Goal: Transaction & Acquisition: Purchase product/service

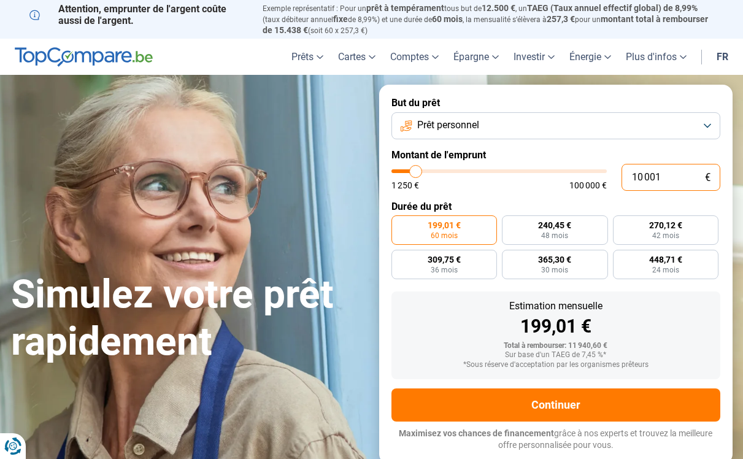
click at [638, 175] on input "10 001" at bounding box center [670, 177] width 99 height 27
type input "4"
type input "1250"
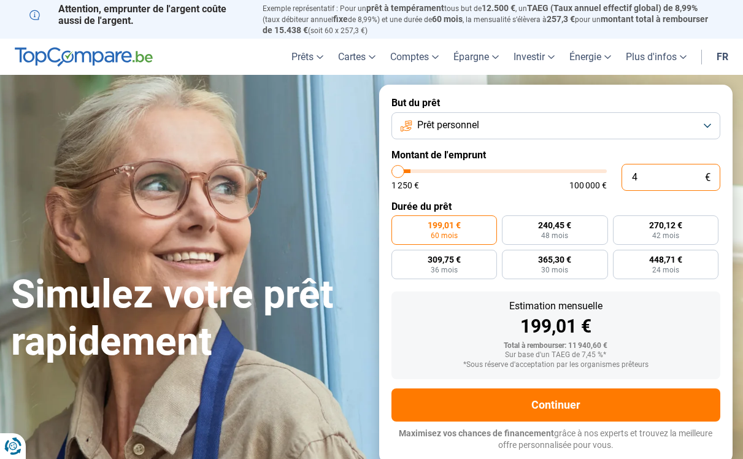
type input "40"
type input "1250"
type input "400"
type input "1250"
type input "4 000"
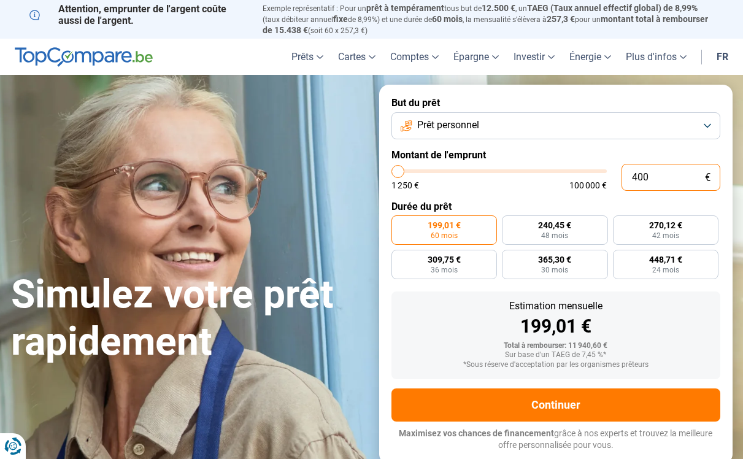
type input "4000"
type input "40 000"
type input "40000"
radio input "false"
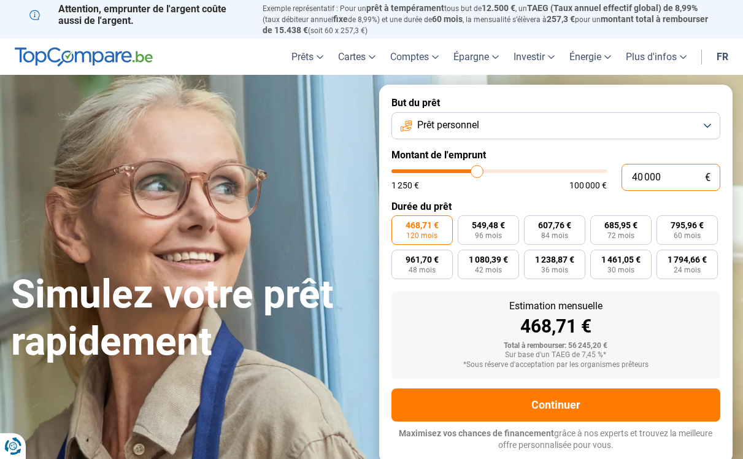
type input "40 000"
click at [439, 294] on div "Estimation mensuelle 468,71 € Total à rembourser: 56 245,20 € Sur base d'un TAE…" at bounding box center [555, 335] width 329 height 88
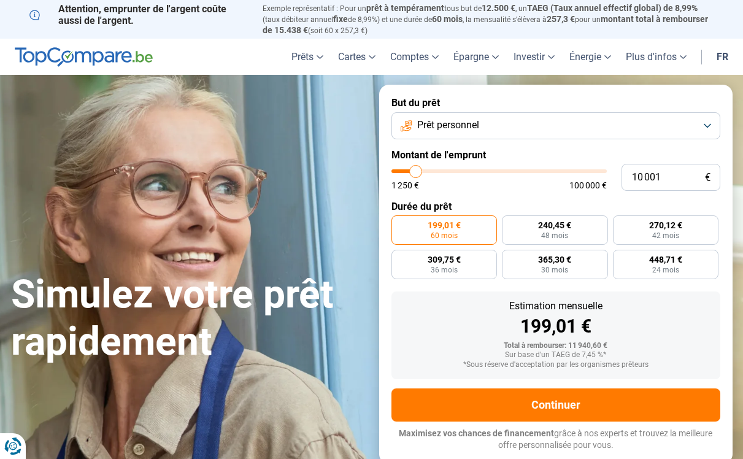
click at [496, 119] on button "Prêt personnel" at bounding box center [555, 125] width 329 height 27
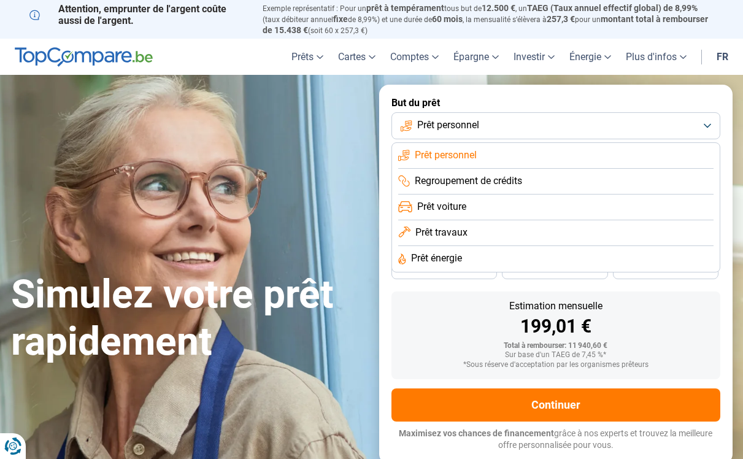
click at [496, 119] on button "Prêt personnel" at bounding box center [555, 125] width 329 height 27
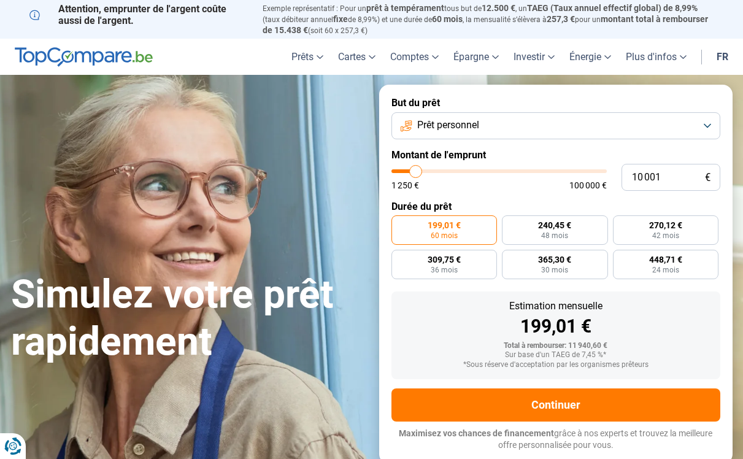
type input "10 500"
type input "10500"
type input "11 000"
type input "11000"
type input "11 500"
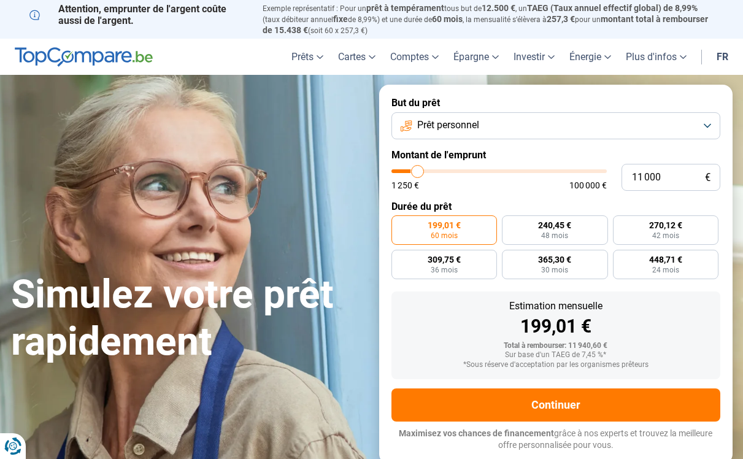
type input "11500"
type input "11 750"
type input "11750"
type input "12 750"
type input "12750"
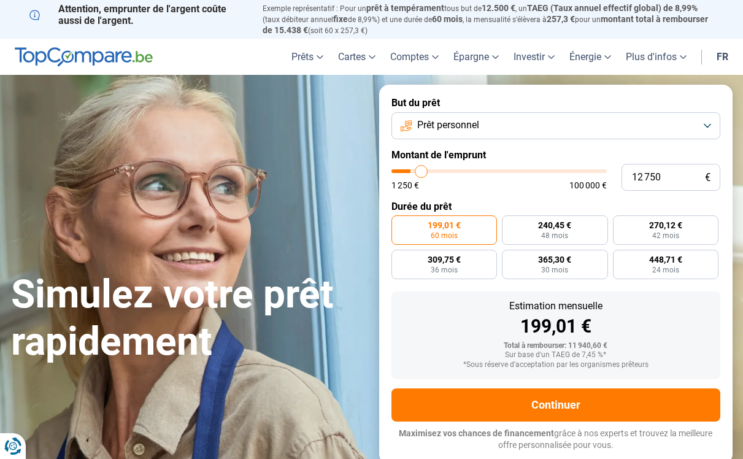
type input "13 000"
type input "13000"
type input "13 250"
type input "13250"
type input "14 250"
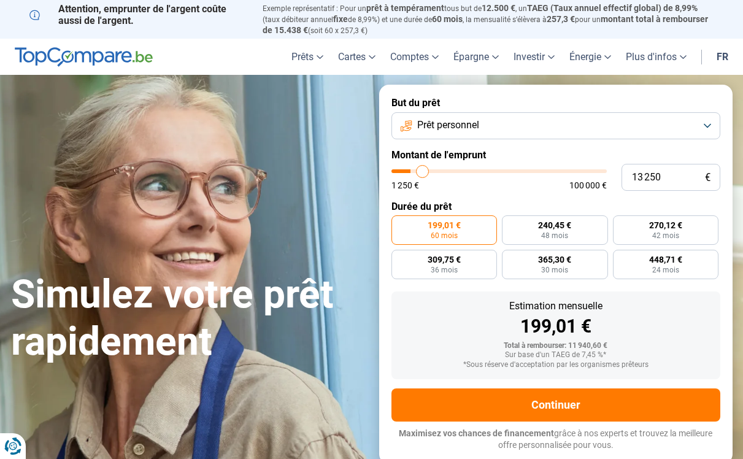
type input "14250"
type input "14 500"
type input "14500"
type input "14 750"
type input "14750"
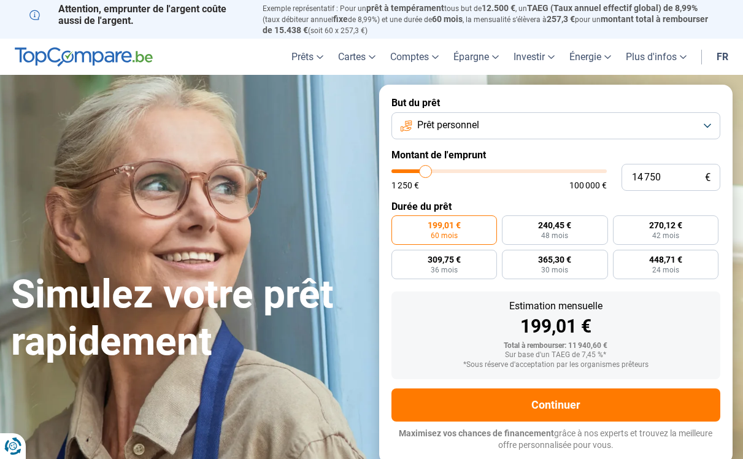
type input "15 000"
type input "15000"
type input "16 000"
type input "16000"
type input "17 000"
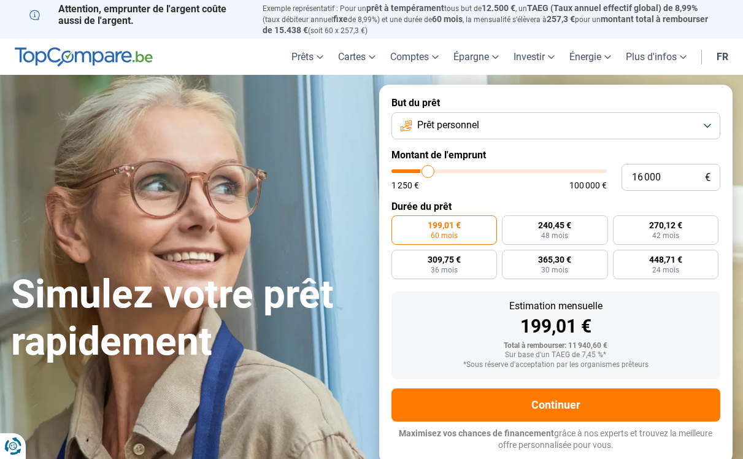
type input "17000"
type input "17 250"
type input "17250"
type input "17 500"
type input "17500"
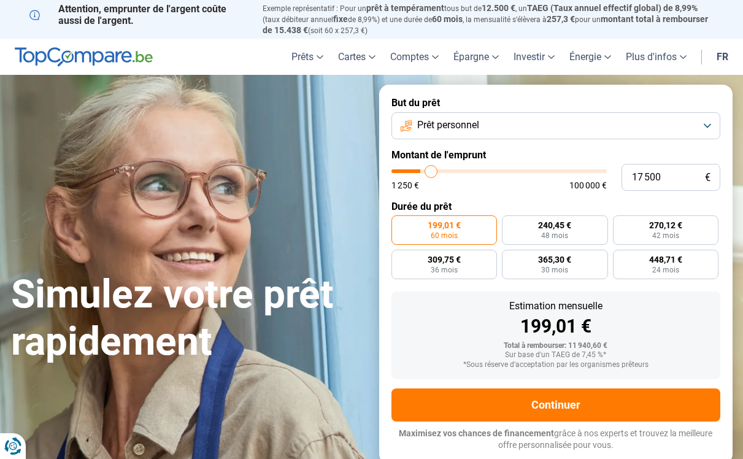
type input "17 750"
type input "17750"
type input "18 000"
type input "18000"
type input "18 500"
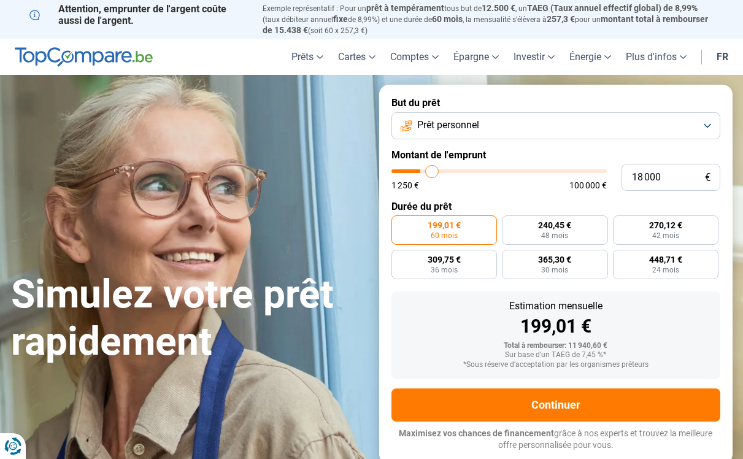
type input "18500"
type input "19 000"
type input "19000"
type input "19 750"
type input "19750"
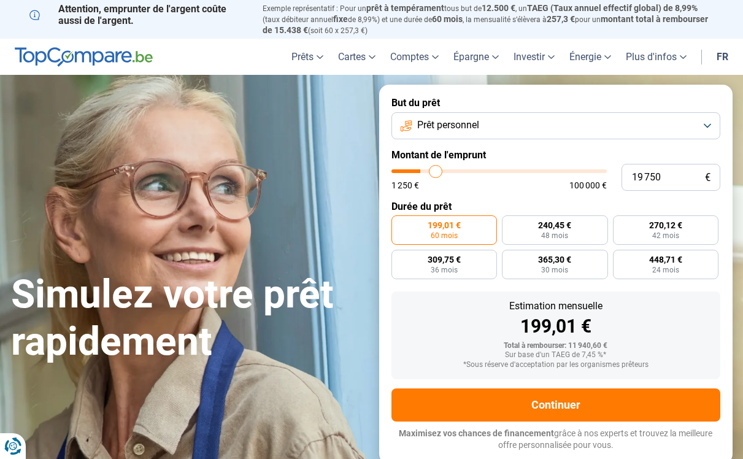
type input "20 000"
type input "20000"
type input "20 250"
type input "20250"
type input "20 500"
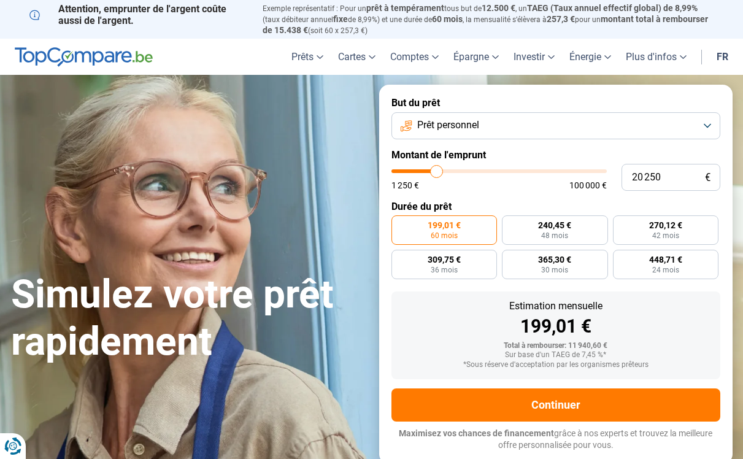
type input "20500"
type input "21 250"
type input "21250"
type input "21 500"
type input "21500"
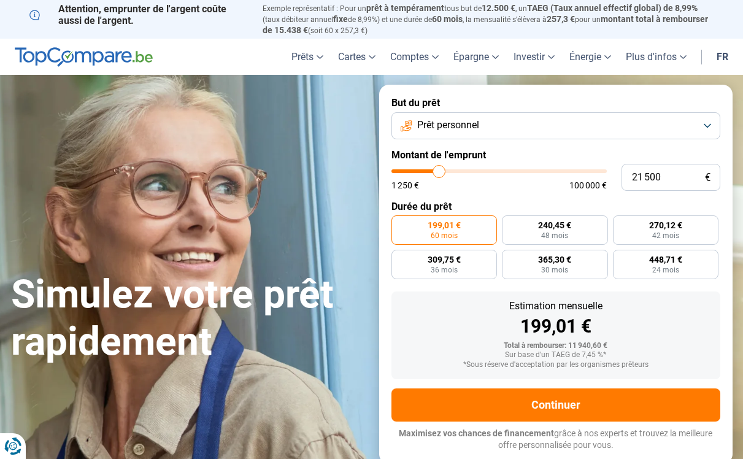
type input "21 750"
type input "21750"
type input "22 250"
type input "22250"
type input "22 750"
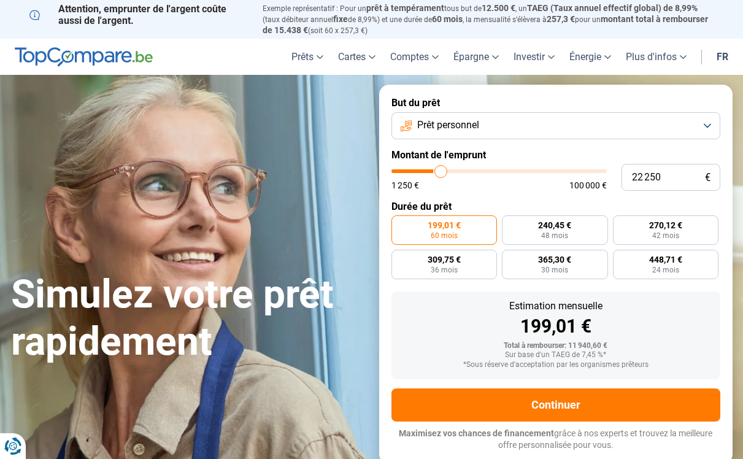
type input "22750"
type input "23 250"
type input "23250"
type input "23 750"
type input "23750"
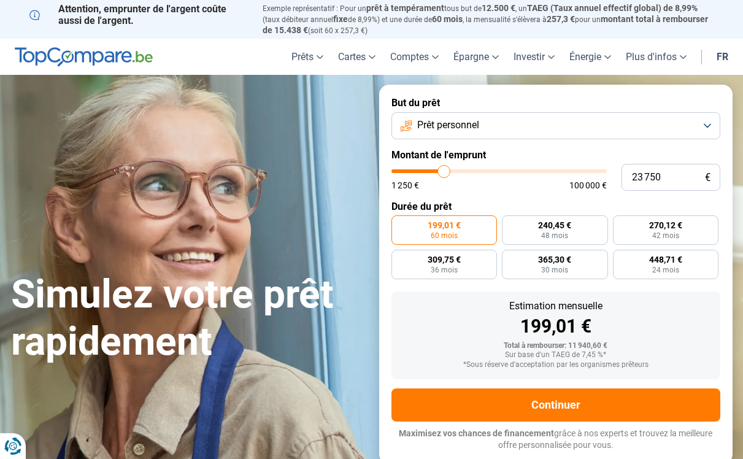
type input "24 500"
type input "24500"
type input "24 750"
type input "24750"
type input "25 250"
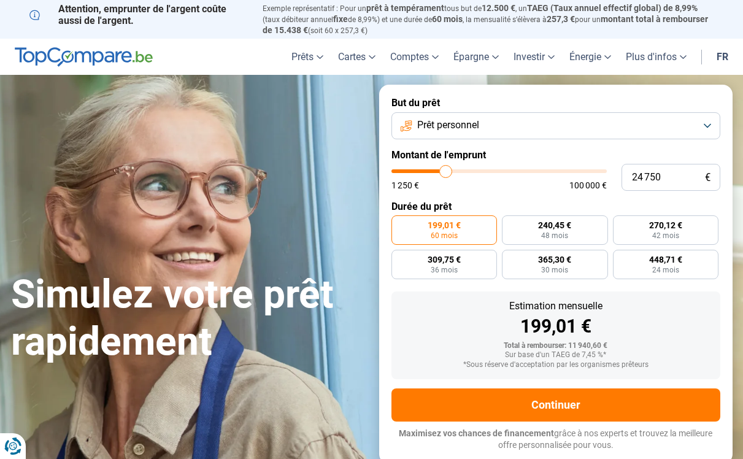
type input "25250"
type input "25 750"
type input "25750"
type input "26 000"
type input "26000"
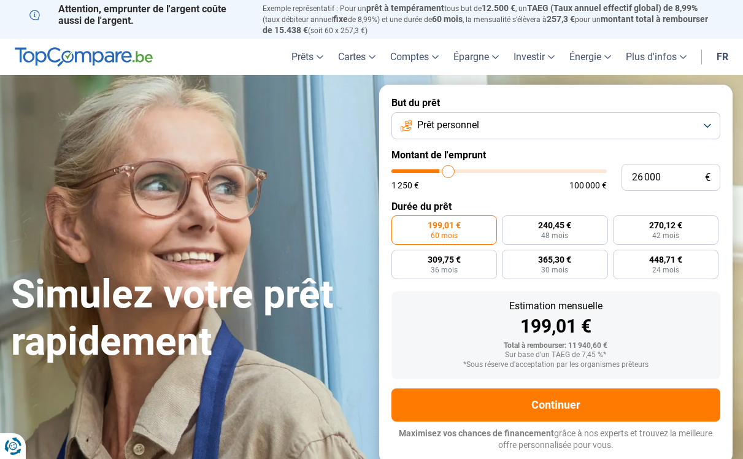
type input "26 500"
type input "26500"
type input "26 750"
type input "26750"
type input "27 250"
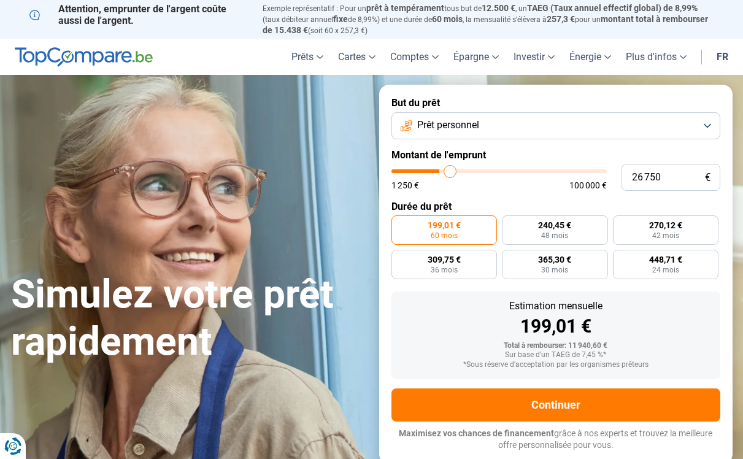
type input "27250"
type input "27 500"
type input "27500"
type input "28 000"
type input "28000"
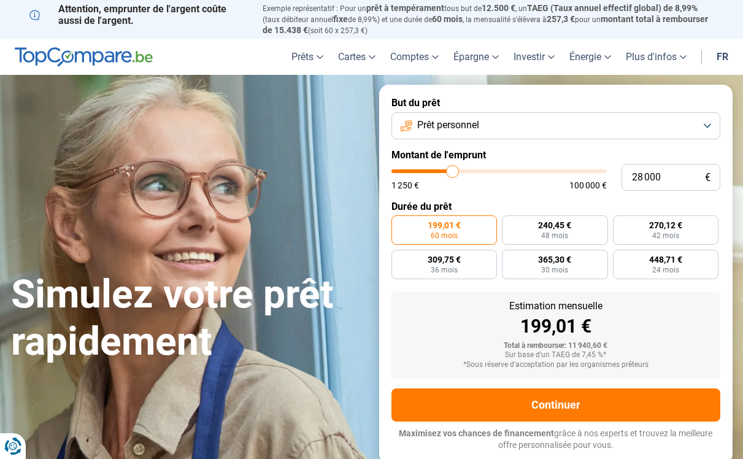
type input "28 250"
type input "28250"
type input "28 750"
type input "28750"
type input "29 250"
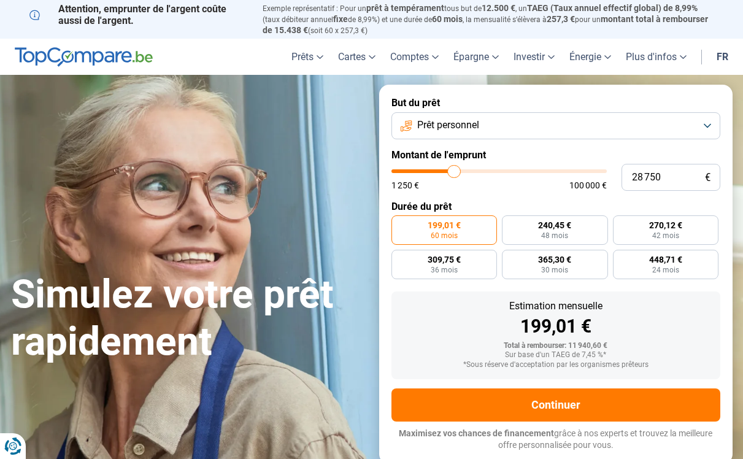
type input "29250"
type input "29 500"
type input "29500"
type input "30 250"
type input "30250"
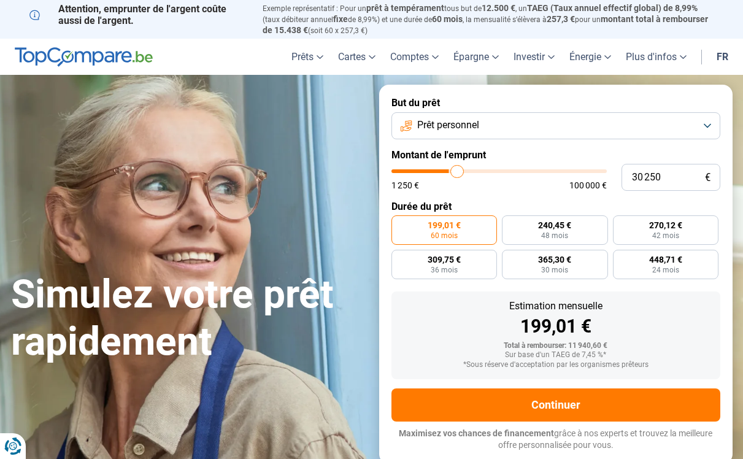
type input "30 750"
type input "30750"
type input "31 250"
type input "31250"
type input "31 750"
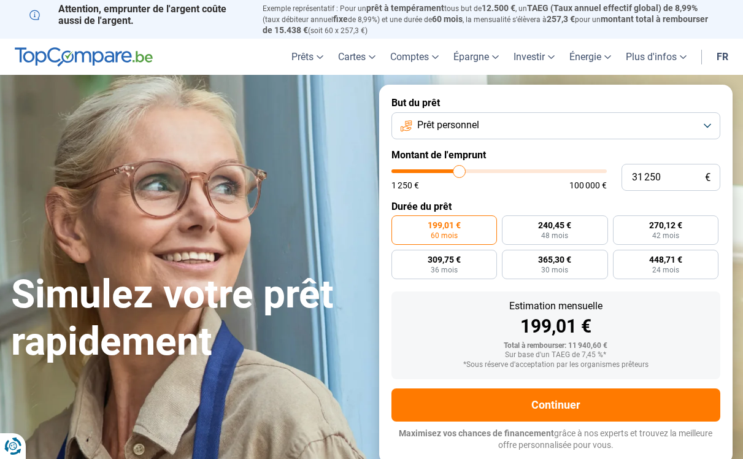
type input "31750"
type input "32 250"
type input "32250"
type input "32 750"
type input "32750"
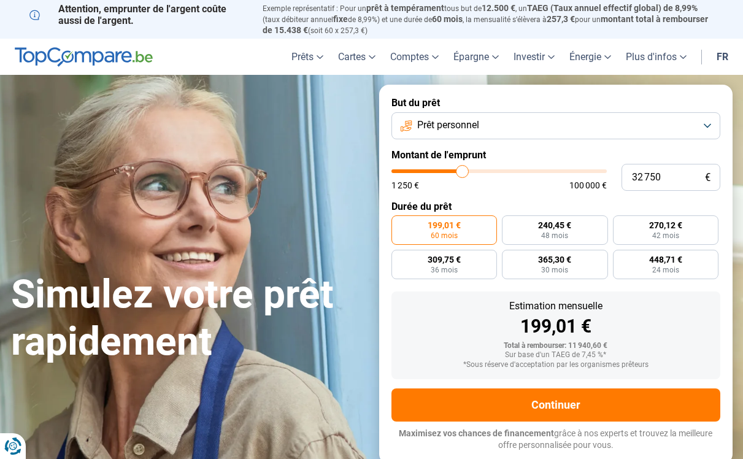
type input "33 500"
type input "33500"
type input "33 750"
type input "33750"
type input "34 000"
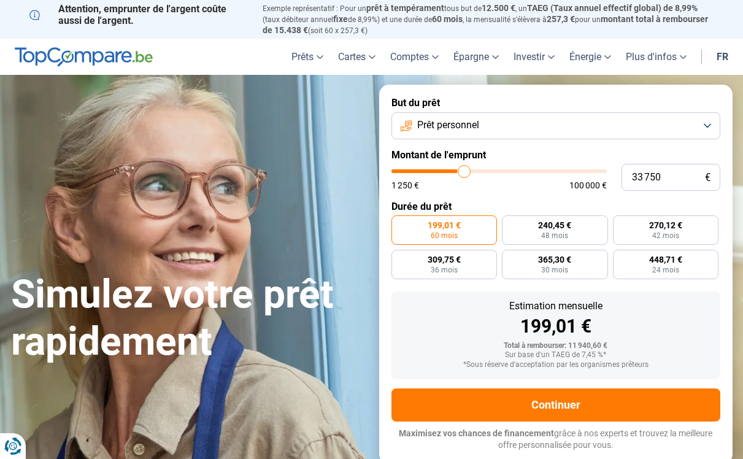
type input "34000"
type input "34 250"
type input "34250"
type input "34 750"
type input "34750"
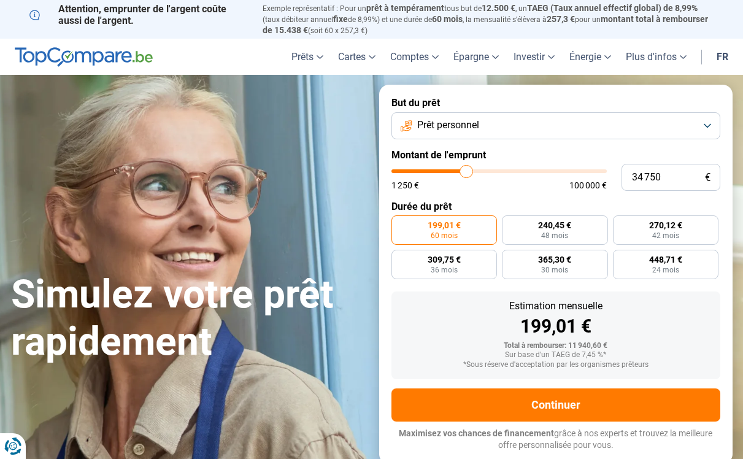
type input "35 000"
type input "35000"
type input "35 250"
type input "35250"
type input "35 500"
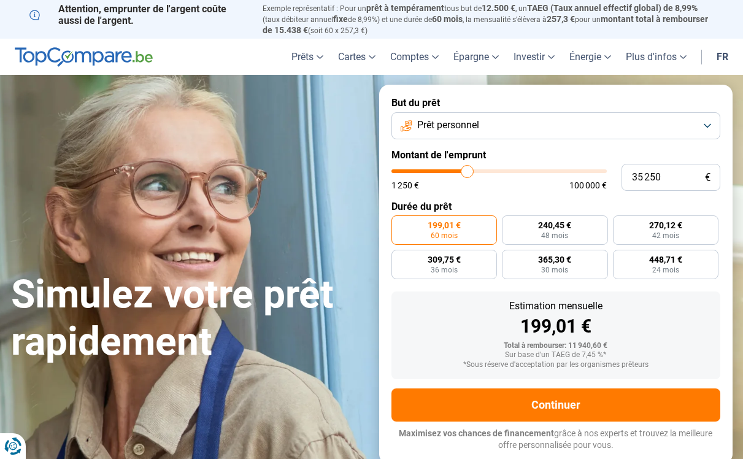
type input "35500"
type input "35 750"
type input "35750"
type input "36 750"
type input "36750"
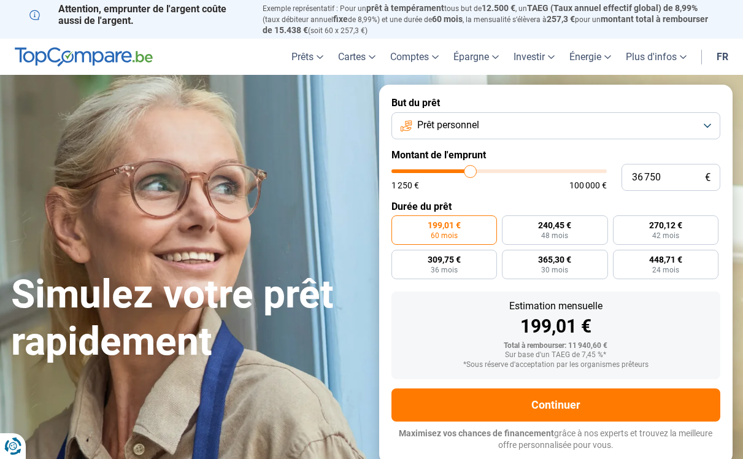
type input "37 000"
type input "37000"
type input "37 250"
type input "37250"
type input "37 750"
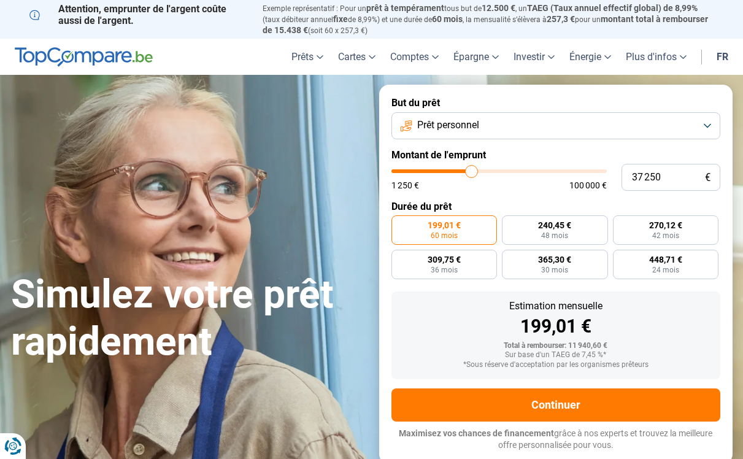
type input "37750"
type input "38 500"
type input "38500"
type input "39 500"
type input "39500"
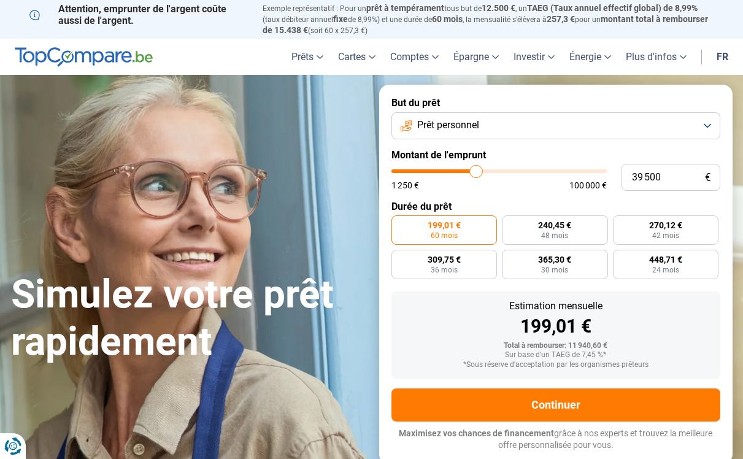
type input "39 750"
type input "39750"
type input "40 750"
type input "40750"
type input "41 000"
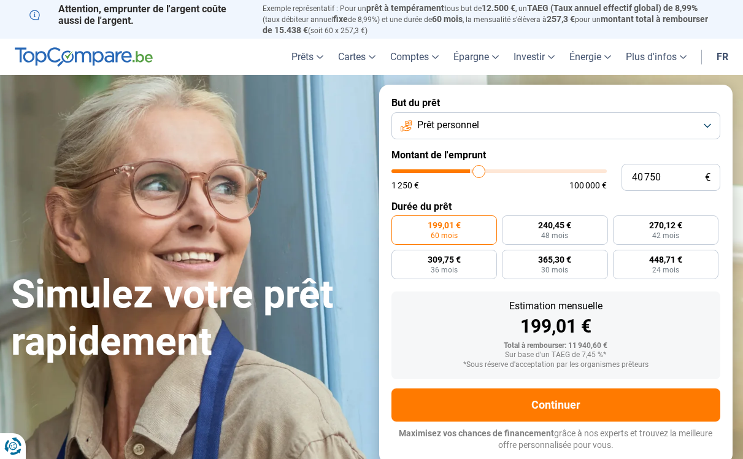
type input "41000"
type input "41 500"
type input "41500"
type input "41 250"
type input "41250"
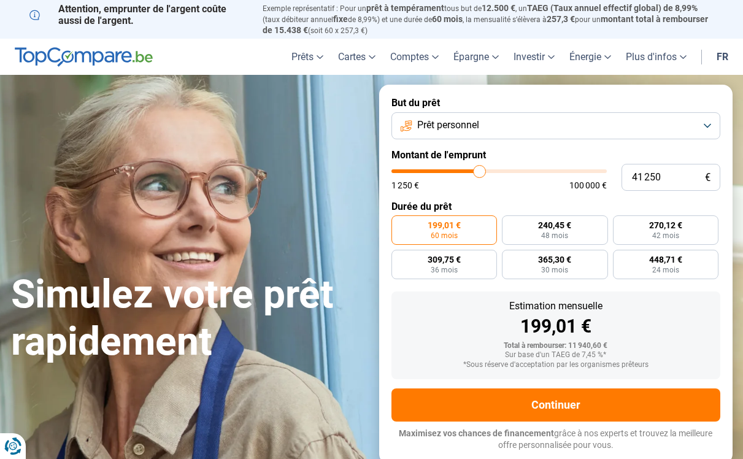
type input "41 000"
type input "41000"
type input "40 750"
type input "40750"
type input "40 250"
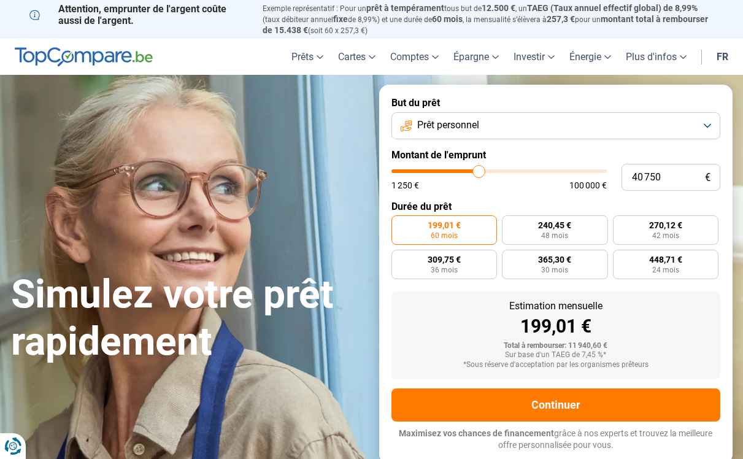
type input "40250"
type input "40 000"
type input "40000"
type input "39 500"
type input "39500"
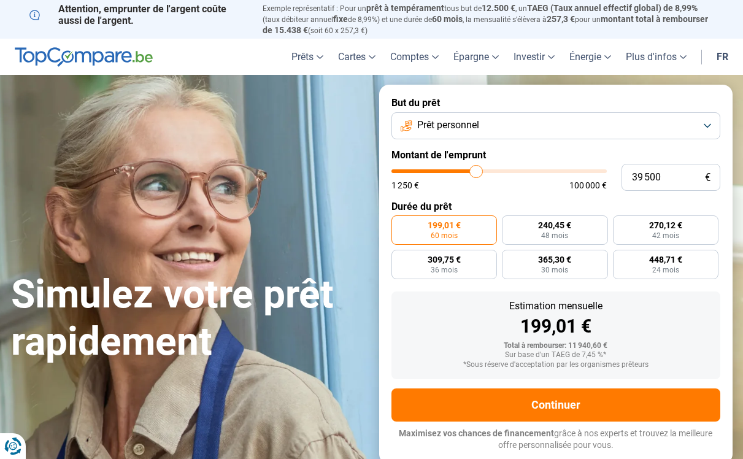
type input "39 750"
type input "39750"
type input "40 000"
drag, startPoint x: 415, startPoint y: 169, endPoint x: 477, endPoint y: 175, distance: 62.9
type input "40000"
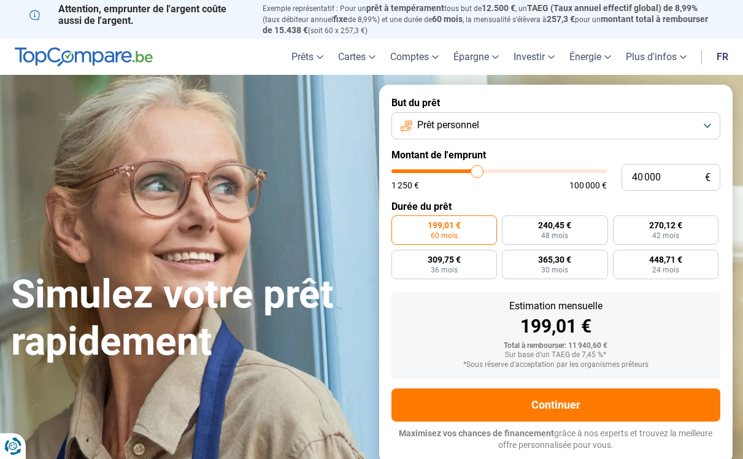
click at [477, 173] on input "range" at bounding box center [498, 171] width 215 height 4
radio input "false"
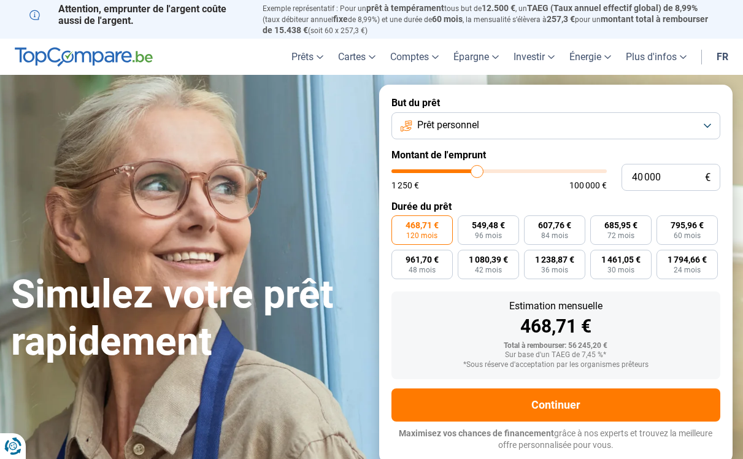
click at [409, 224] on span "468,71 €" at bounding box center [422, 225] width 33 height 9
click at [399, 223] on input "468,71 € 120 mois" at bounding box center [395, 219] width 8 height 8
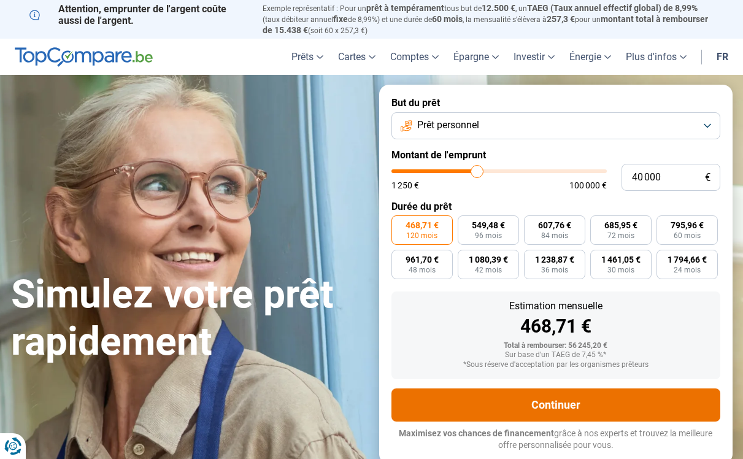
click at [493, 405] on button "Continuer" at bounding box center [555, 404] width 329 height 33
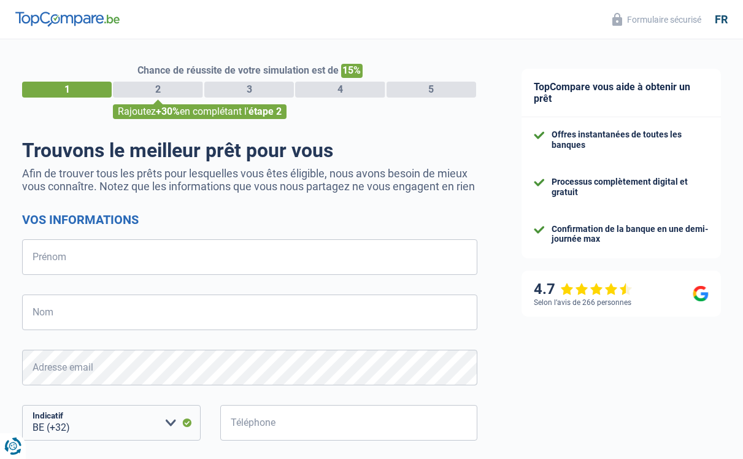
select select "32"
